Goal: Task Accomplishment & Management: Complete application form

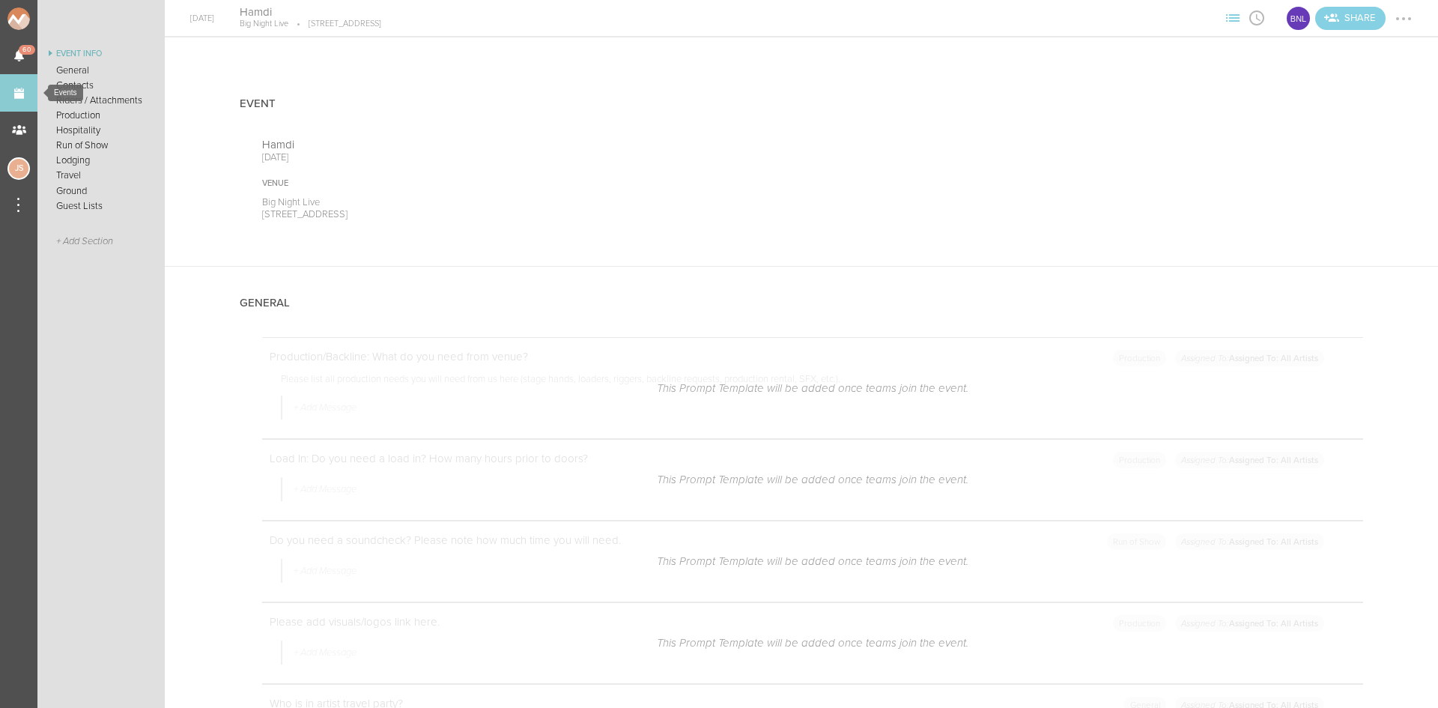
scroll to position [1594, 0]
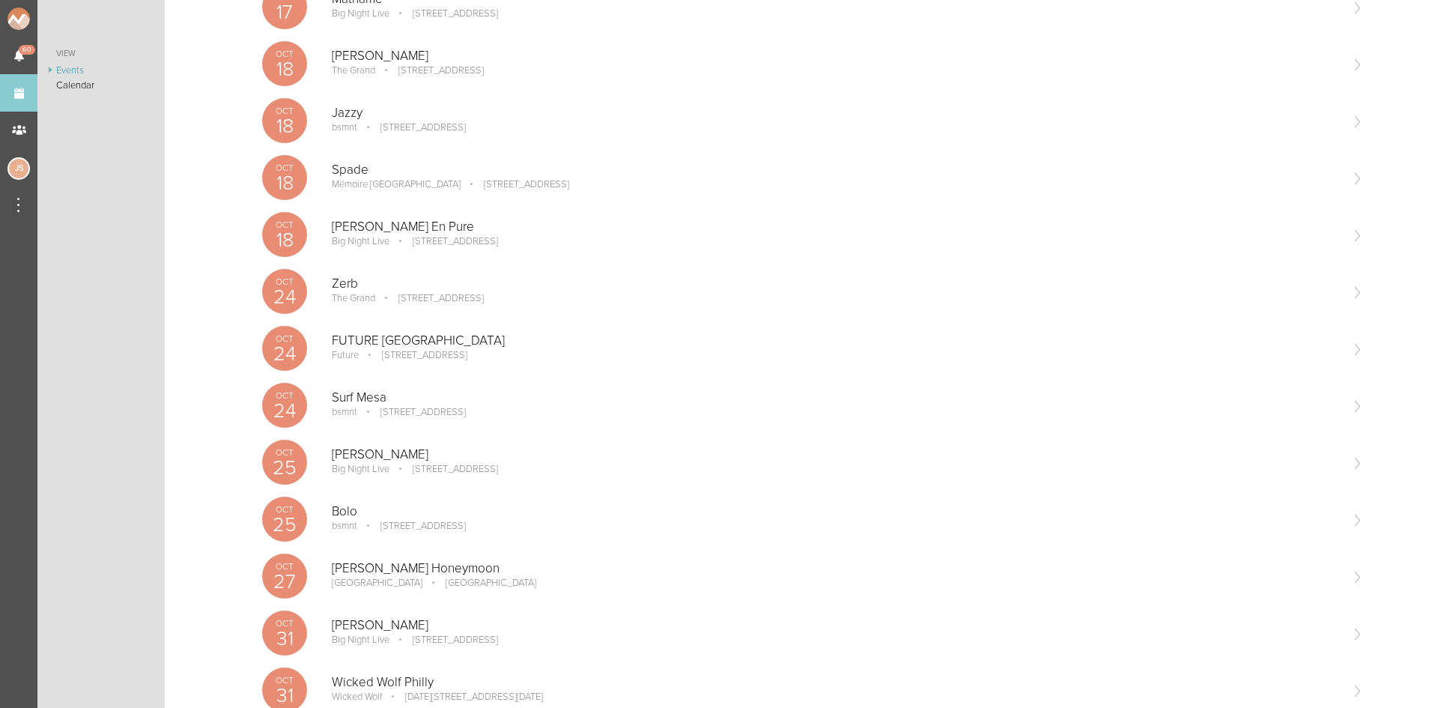
scroll to position [760, 0]
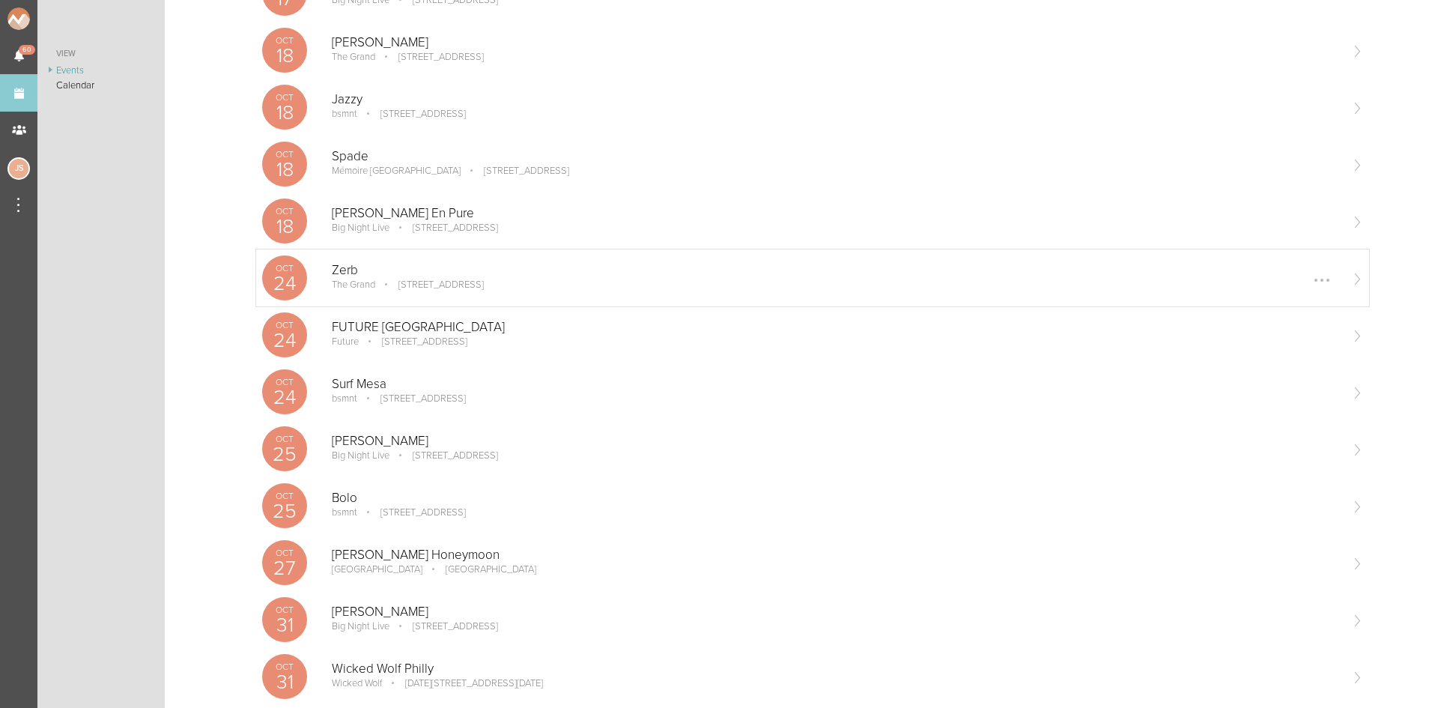
click at [404, 295] on div "Oct 24 Zerb The Grand 58 Seaport Blvd #300, Boston, MA 02210 Edit Remove" at bounding box center [812, 277] width 1113 height 57
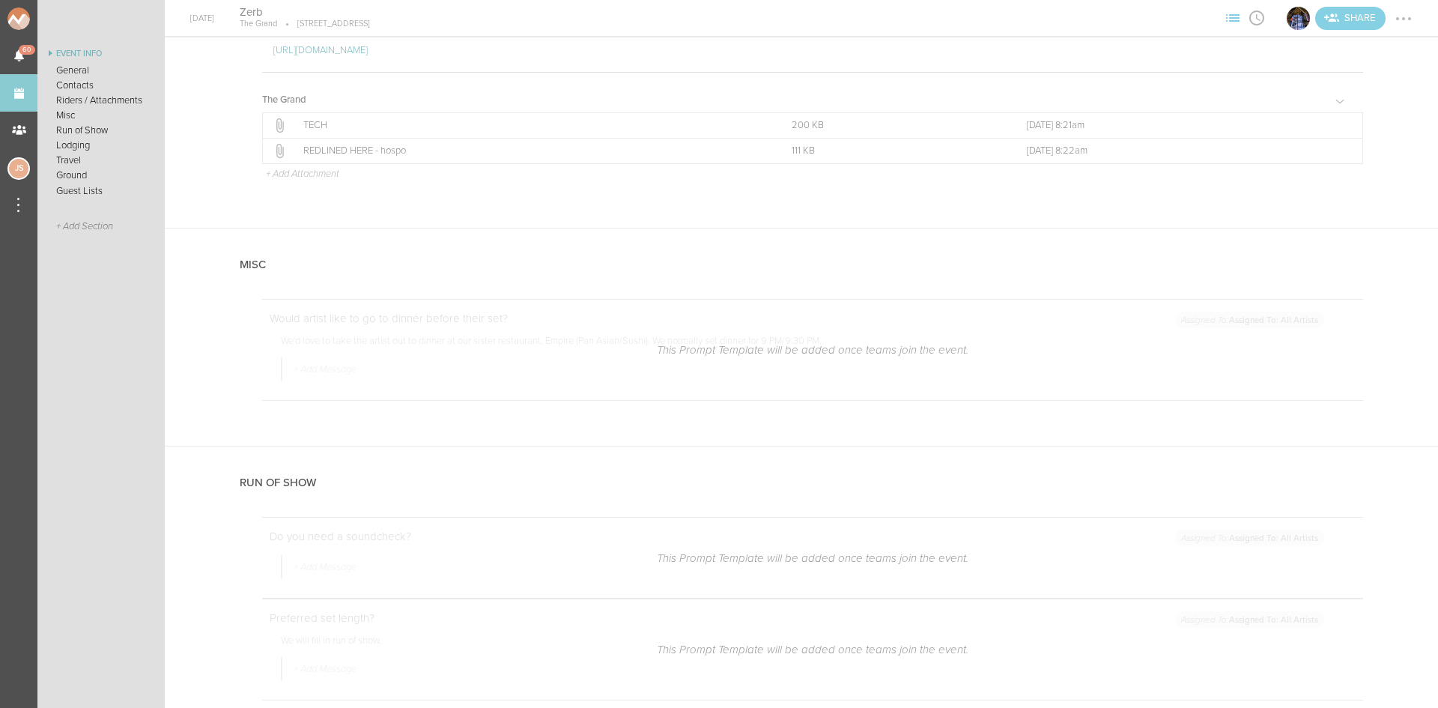
scroll to position [1254, 0]
click at [1386, 255] on div at bounding box center [1392, 260] width 16 height 16
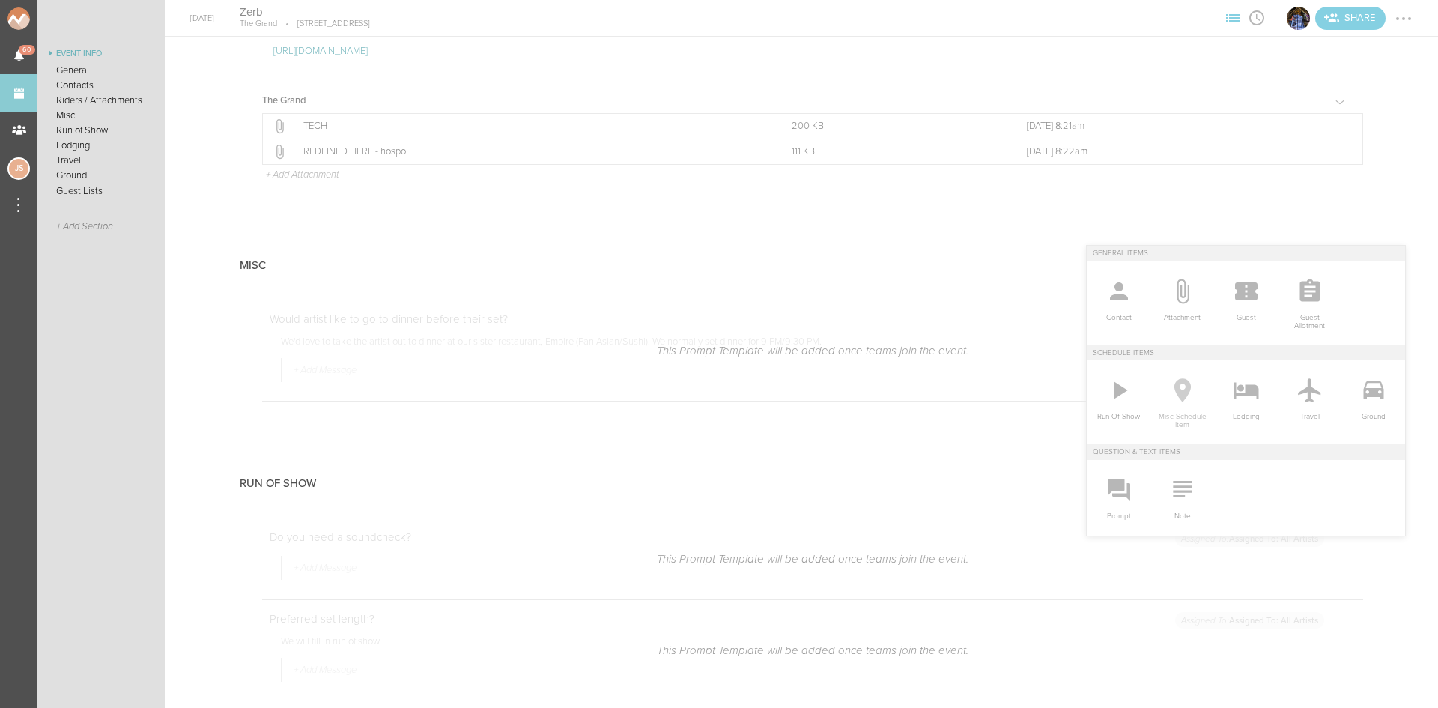
click at [1175, 392] on icon at bounding box center [1182, 390] width 16 height 24
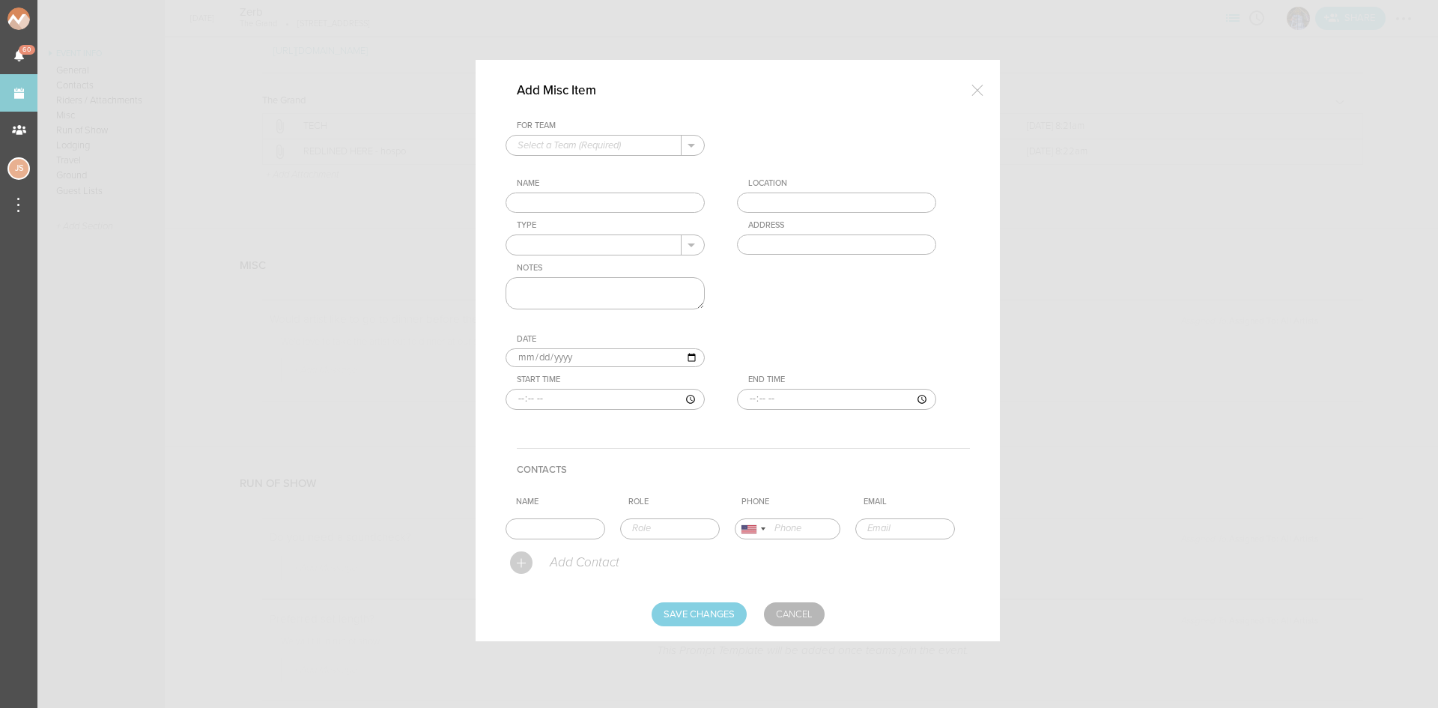
click at [549, 147] on input "text" at bounding box center [593, 145] width 175 height 19
click at [545, 174] on p "The Grand" at bounding box center [605, 169] width 175 height 25
type input "The Grand"
click at [551, 200] on input "text" at bounding box center [605, 202] width 199 height 21
type input "Dinner"
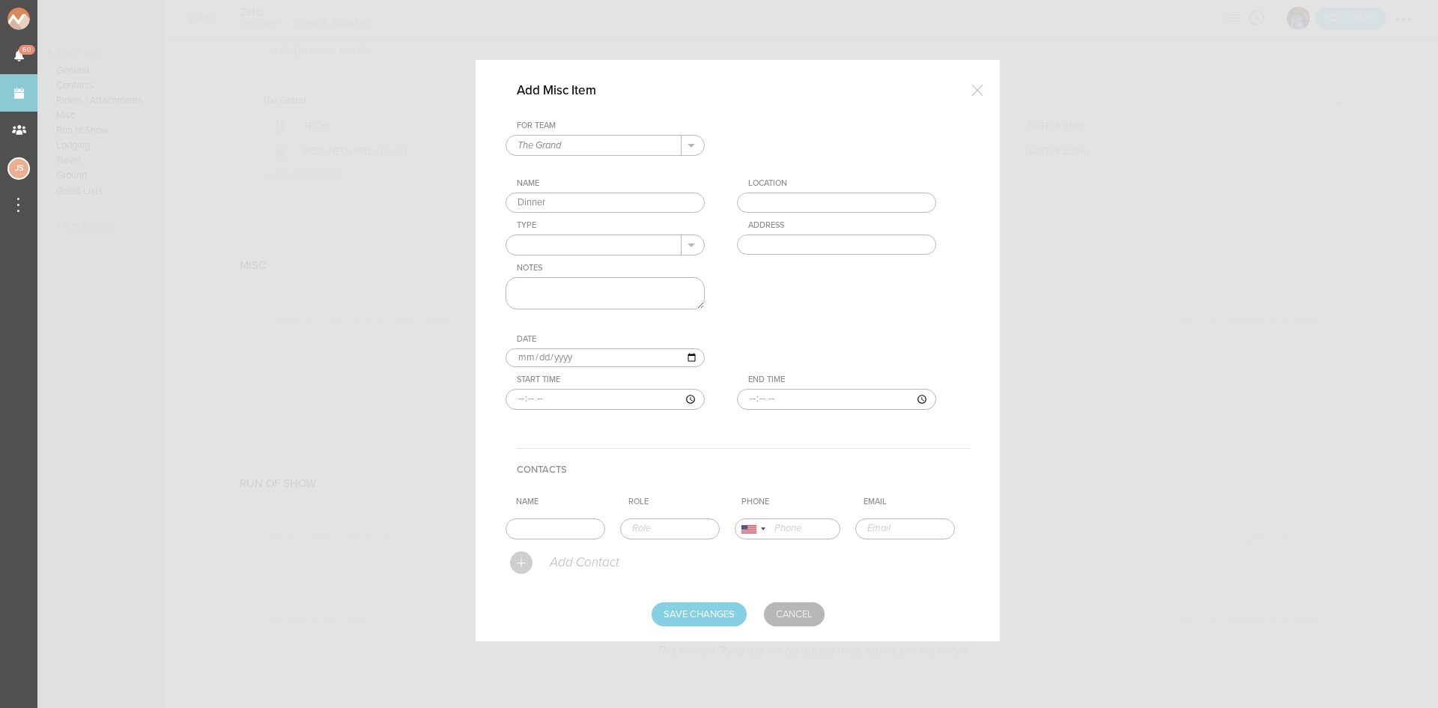
click at [778, 204] on input "text" at bounding box center [836, 202] width 199 height 21
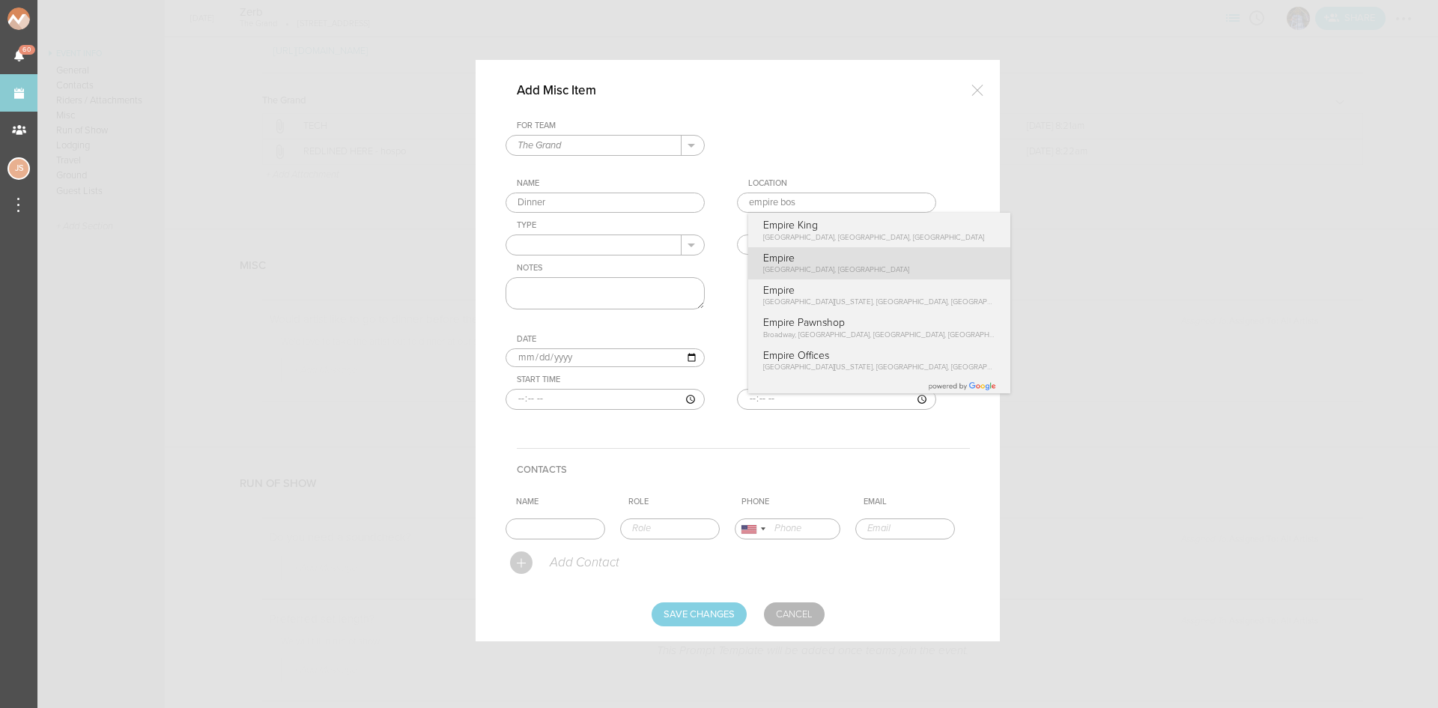
click at [792, 256] on div "For Team The Grand + Add New Team The Grand . The Grand Name Dinner Location [G…" at bounding box center [738, 277] width 464 height 312
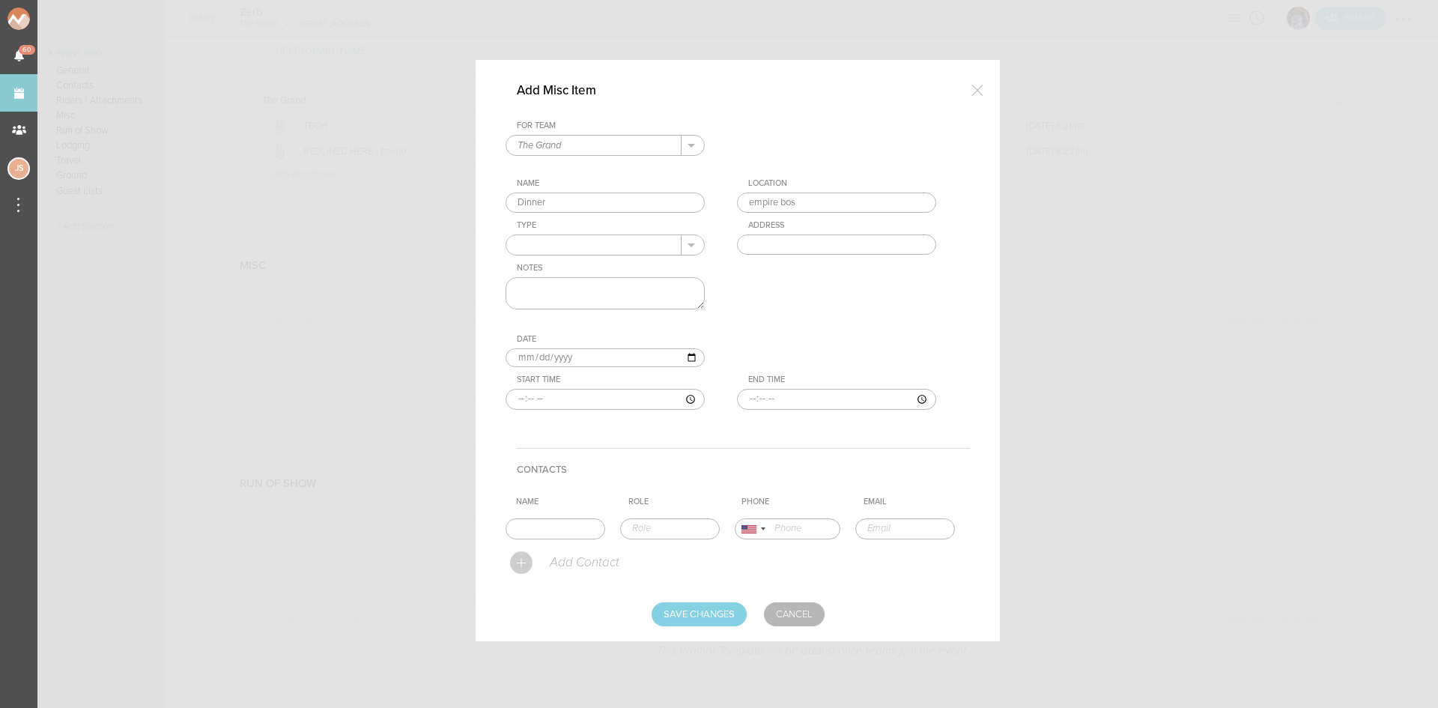
type input "Empire"
type input "[STREET_ADDRESS]"
click at [556, 243] on input "text" at bounding box center [593, 244] width 175 height 19
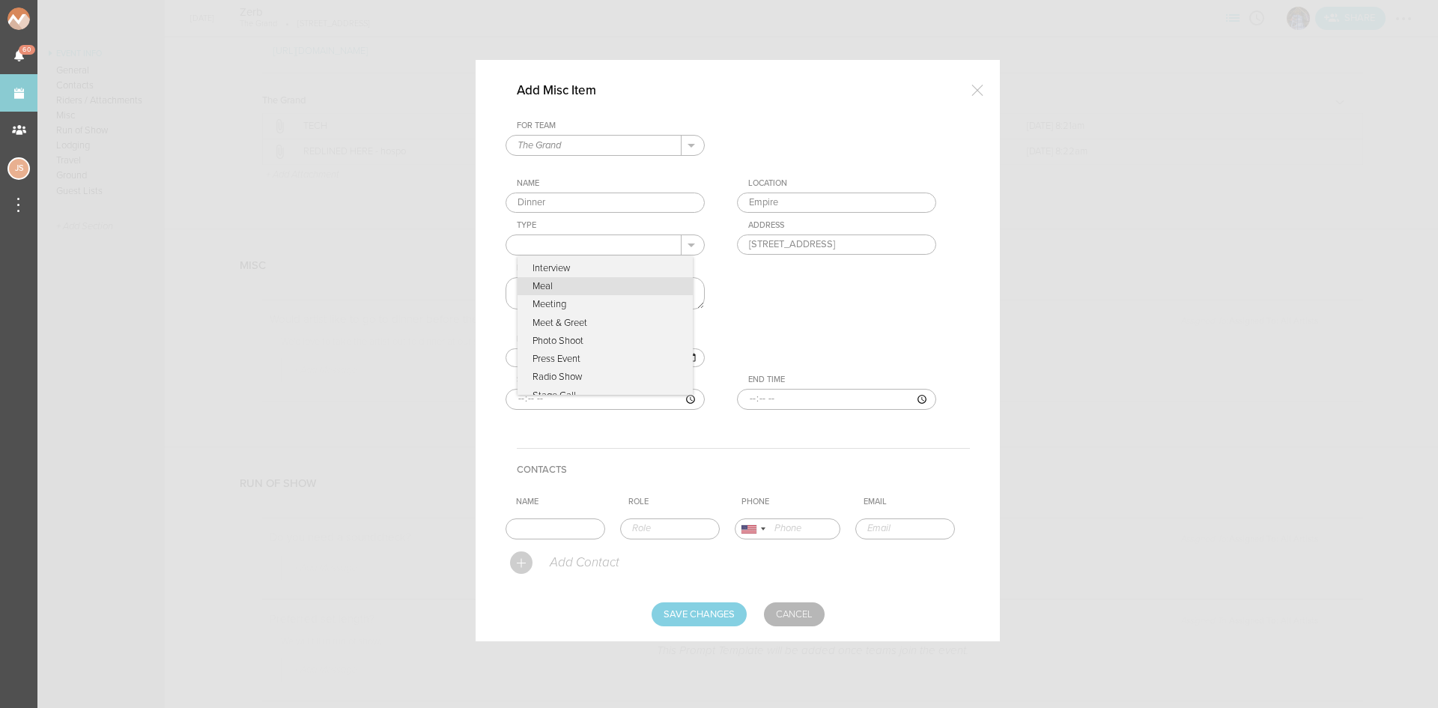
click at [583, 289] on p "Meal" at bounding box center [605, 286] width 175 height 18
type input "Meal"
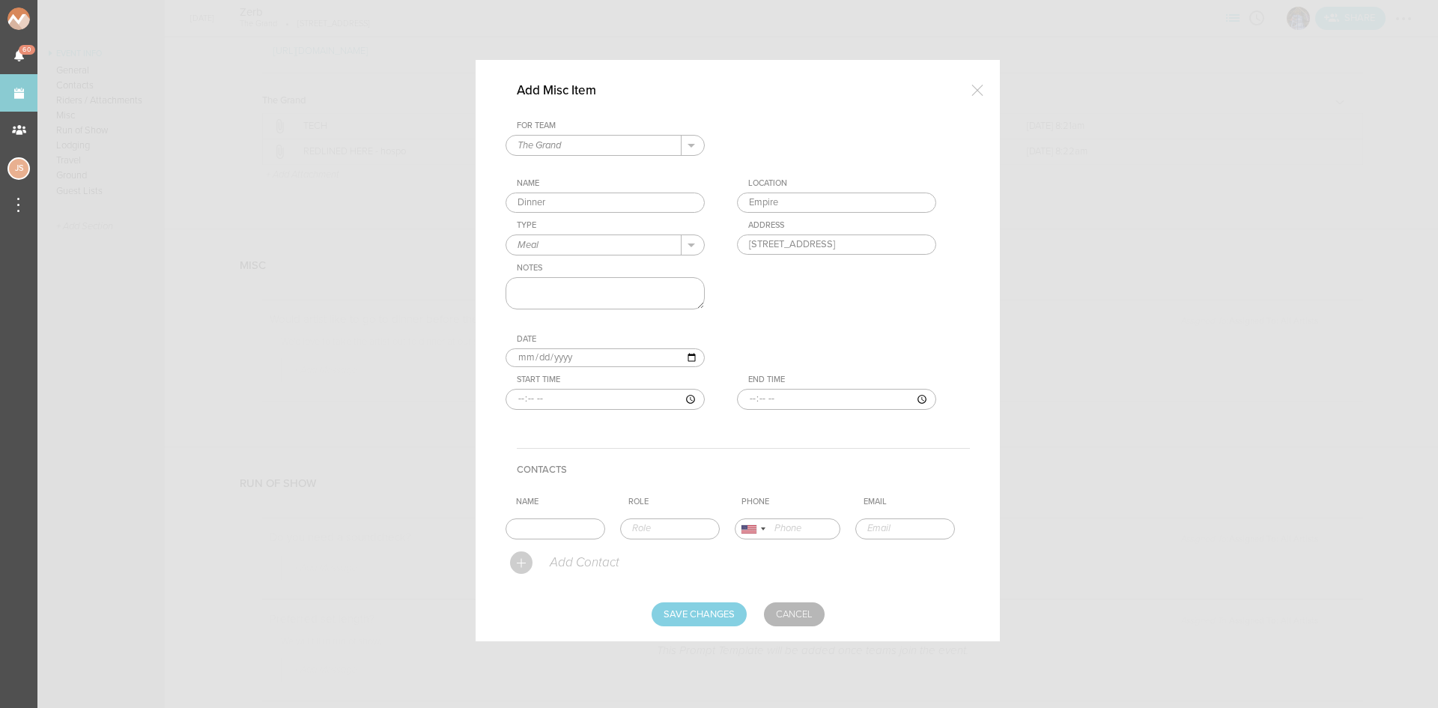
click at [583, 289] on textarea at bounding box center [605, 293] width 199 height 32
type textarea "50% off"
click at [525, 402] on input "time" at bounding box center [605, 399] width 199 height 21
type input "21:30"
type input "23:00"
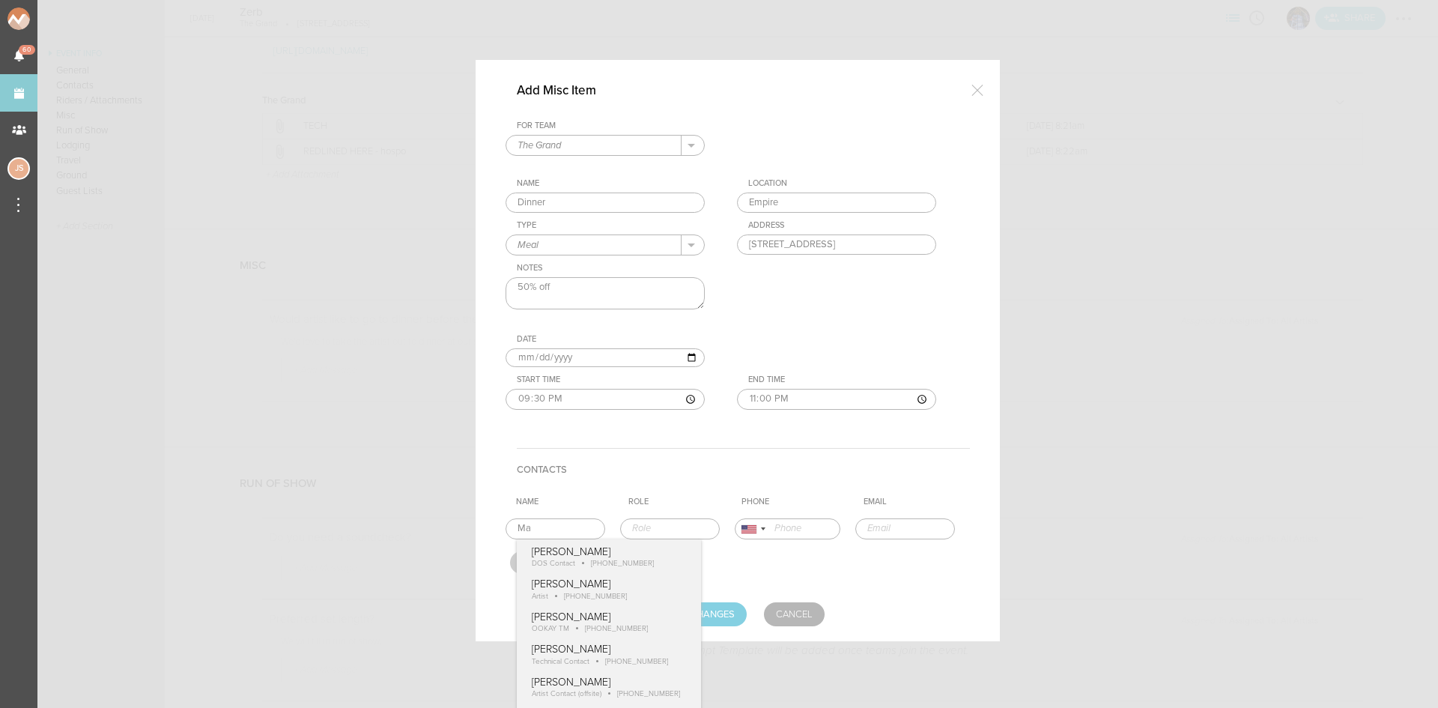
type input "M"
type input "[PERSON_NAME]"
type input "Venue DOS Contact"
type input "18608395062"
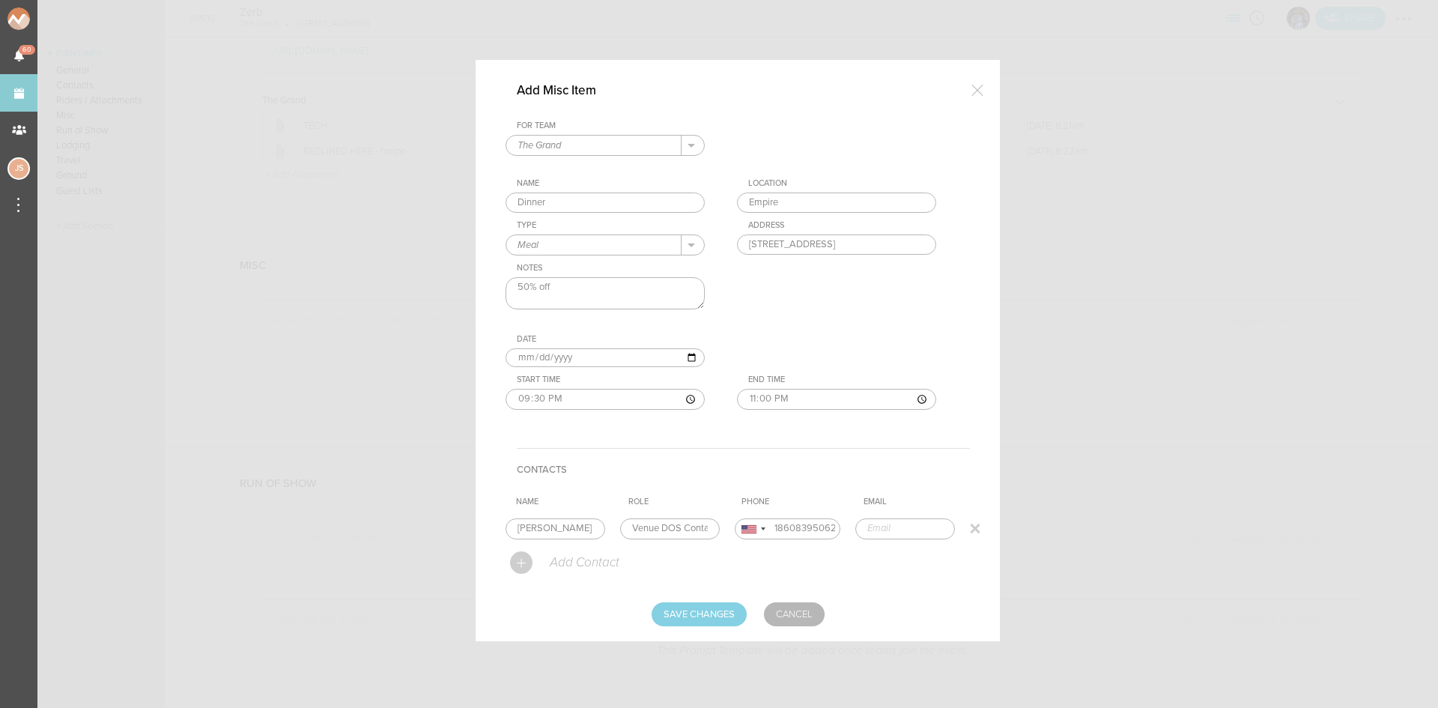
click at [624, 575] on form "For Team The Grand + Add New Team The Grand . The Grand Name Dinner Location [G…" at bounding box center [738, 374] width 464 height 506
click at [741, 604] on input "Save Changes" at bounding box center [699, 614] width 95 height 24
click at [706, 613] on input "Save Changes" at bounding box center [699, 614] width 95 height 24
click at [710, 611] on input "Save Changes" at bounding box center [699, 614] width 95 height 24
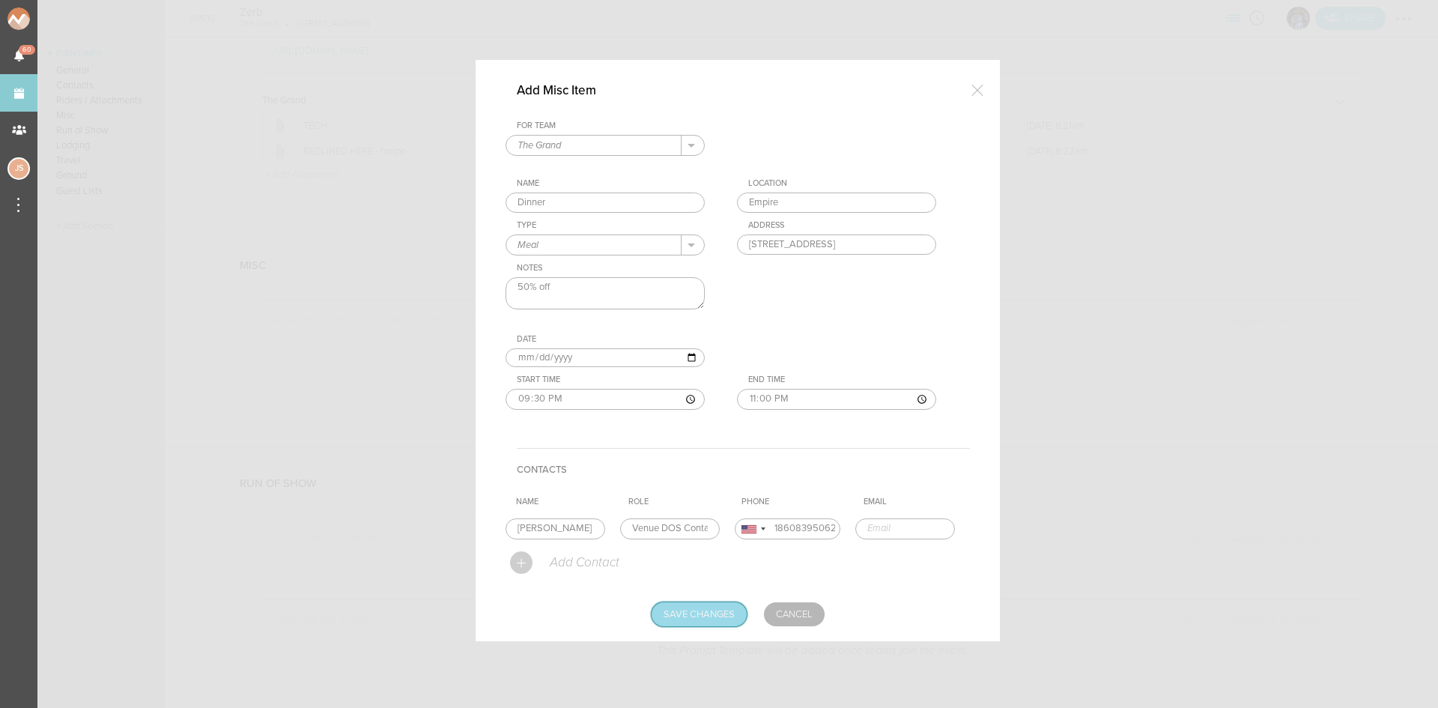
click at [710, 611] on input "Save Changes" at bounding box center [699, 614] width 95 height 24
click at [704, 610] on input "Save Changes" at bounding box center [699, 614] width 95 height 24
type input "Saving..."
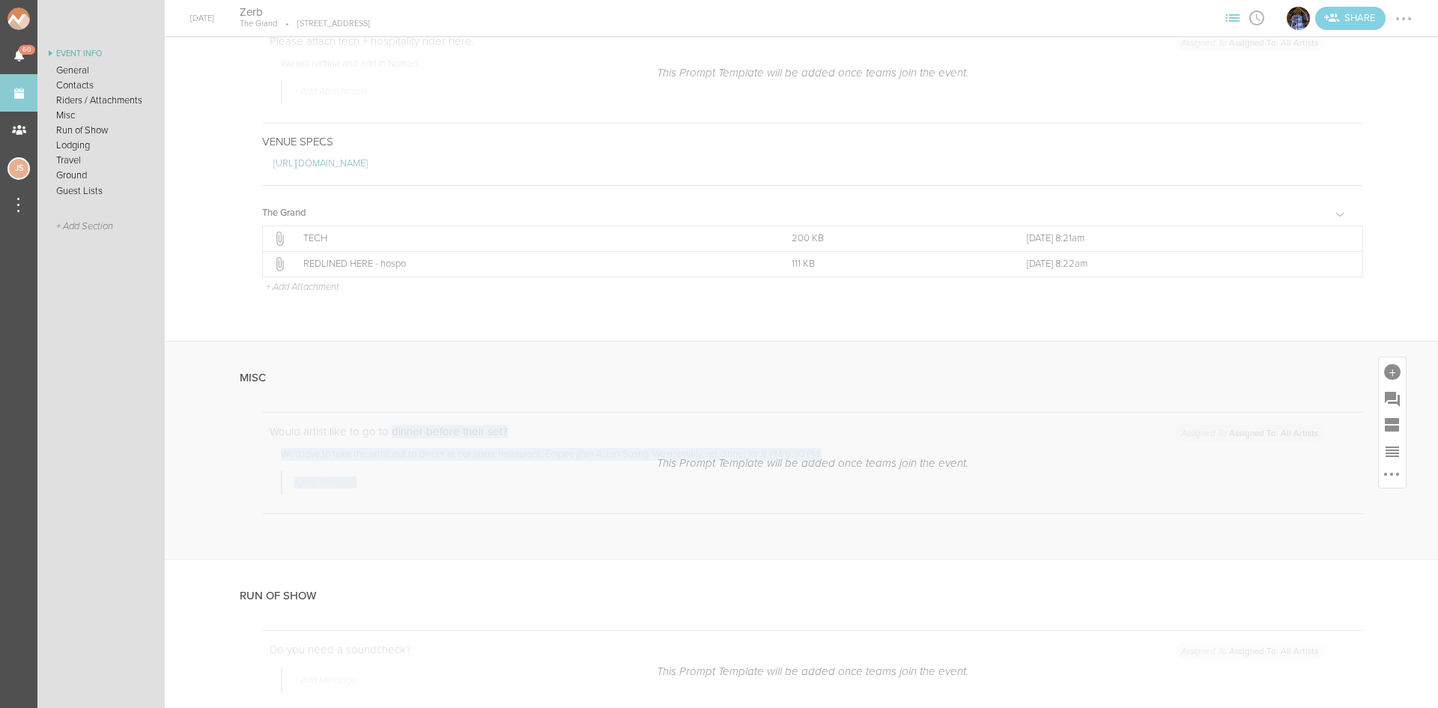
drag, startPoint x: 384, startPoint y: 431, endPoint x: 391, endPoint y: 444, distance: 14.4
click at [390, 440] on div "Assigned To: Assigned To: All Artists Would artist like to go to dinner before …" at bounding box center [801, 485] width 1123 height 147
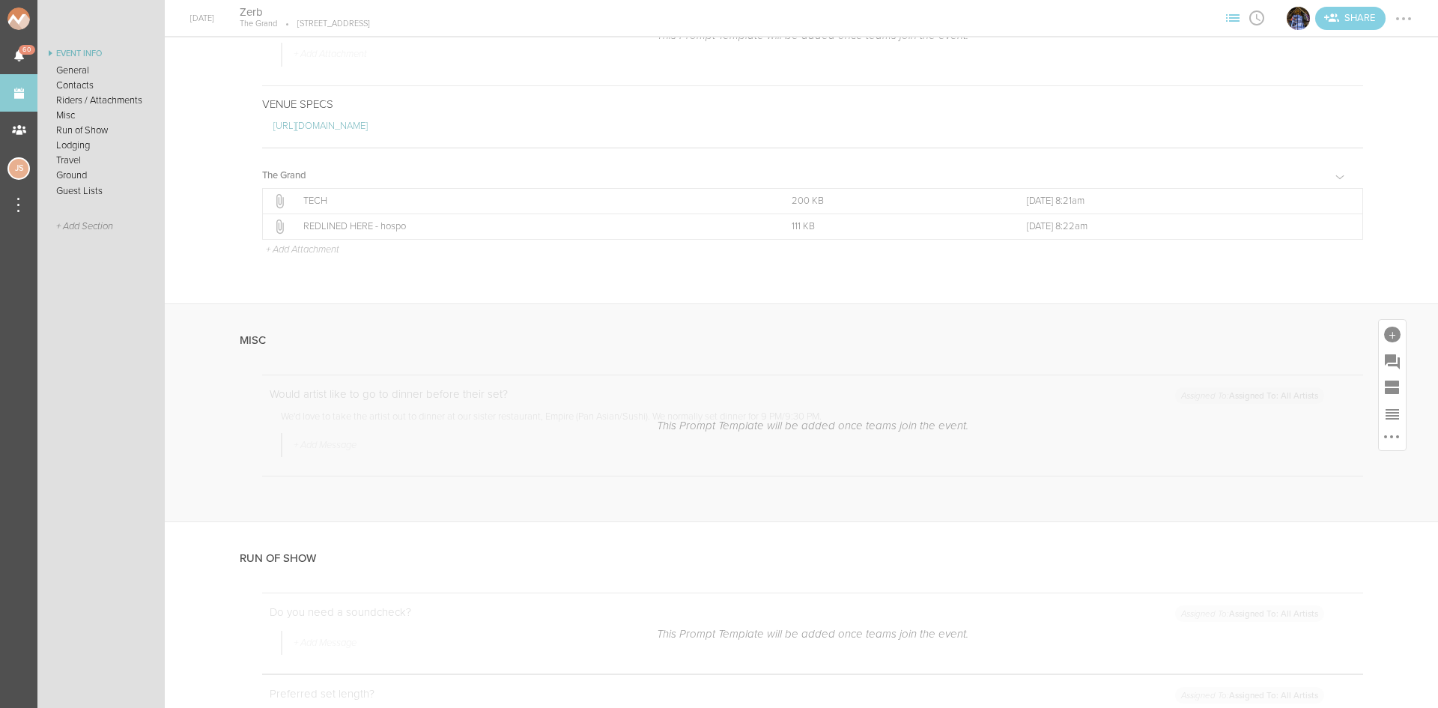
click at [361, 497] on div "Assigned To: Assigned To: All Artists Would artist like to go to dinner before …" at bounding box center [801, 447] width 1123 height 147
